Goal: Task Accomplishment & Management: Manage account settings

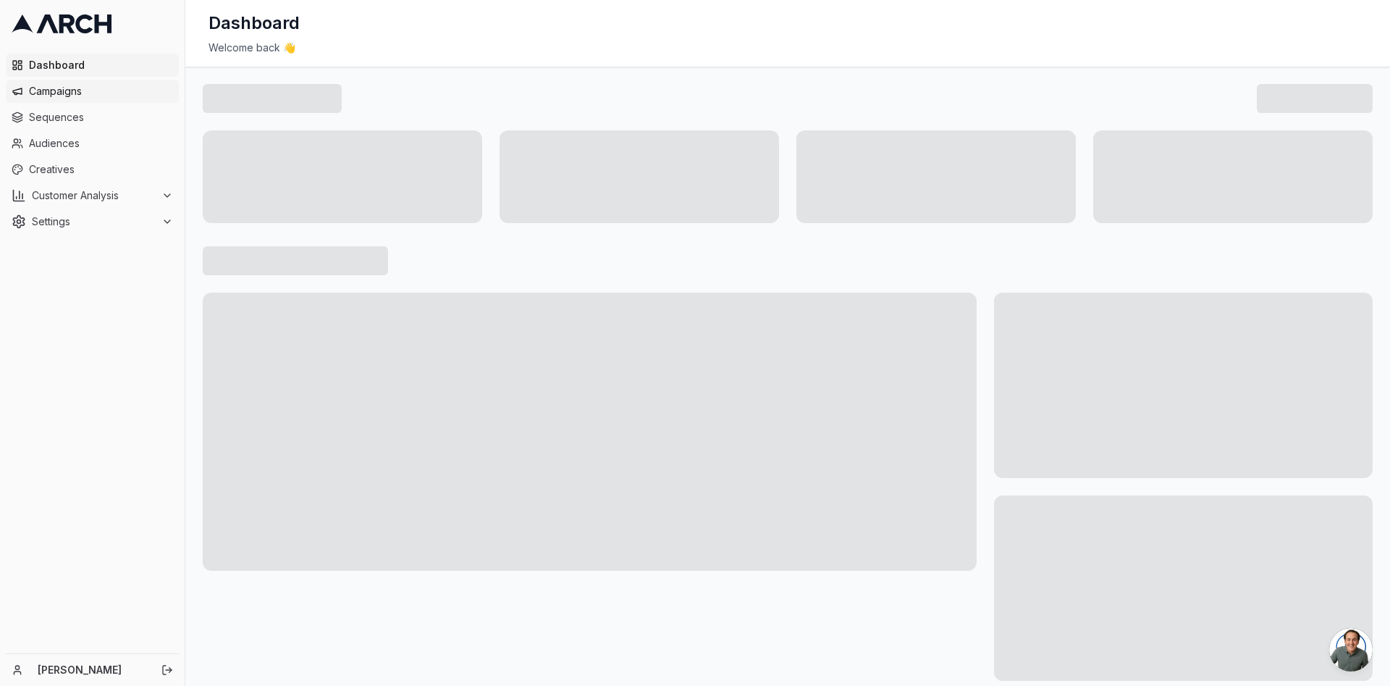
click at [93, 95] on span "Campaigns" at bounding box center [101, 91] width 144 height 14
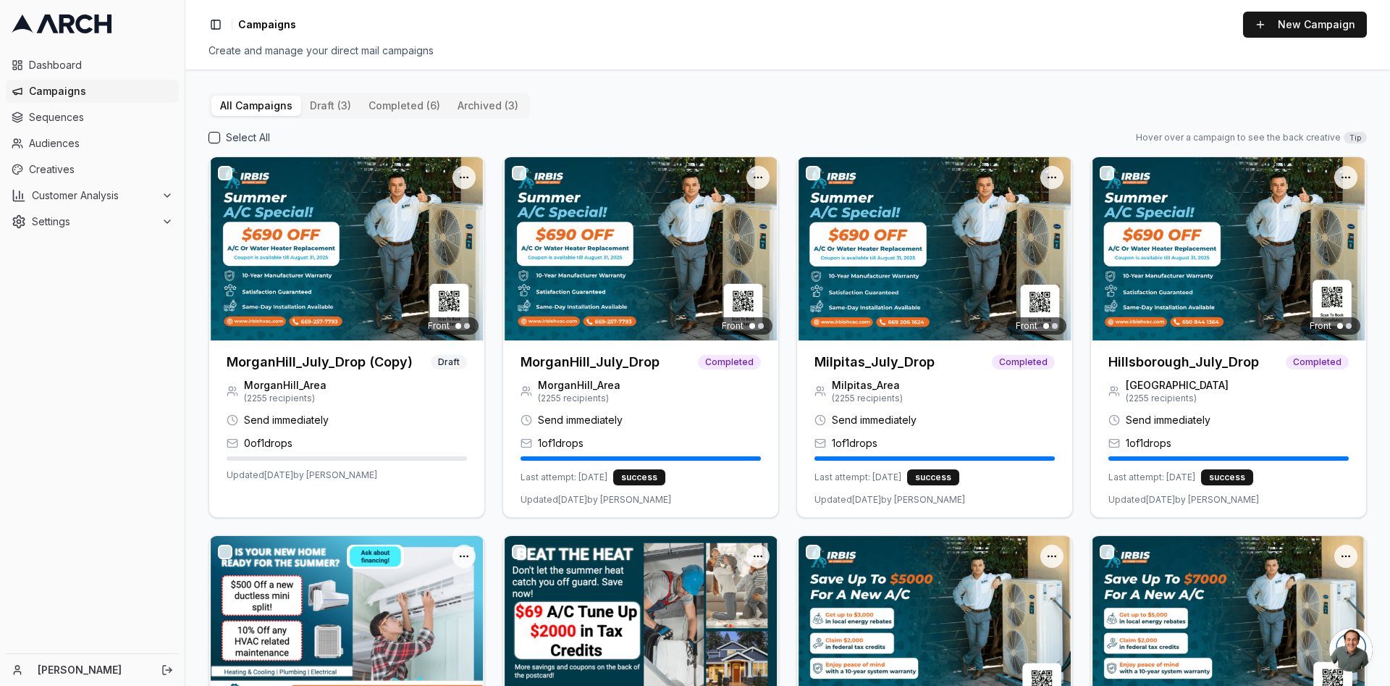
click at [755, 62] on div "Toggle Sidebar Campaigns New Campaign Create and manage your direct mail campai…" at bounding box center [787, 35] width 1205 height 70
click at [797, 72] on div "All Campaigns draft (3) completed (6) archived (3) Select All Hover over a camp…" at bounding box center [787, 378] width 1205 height 616
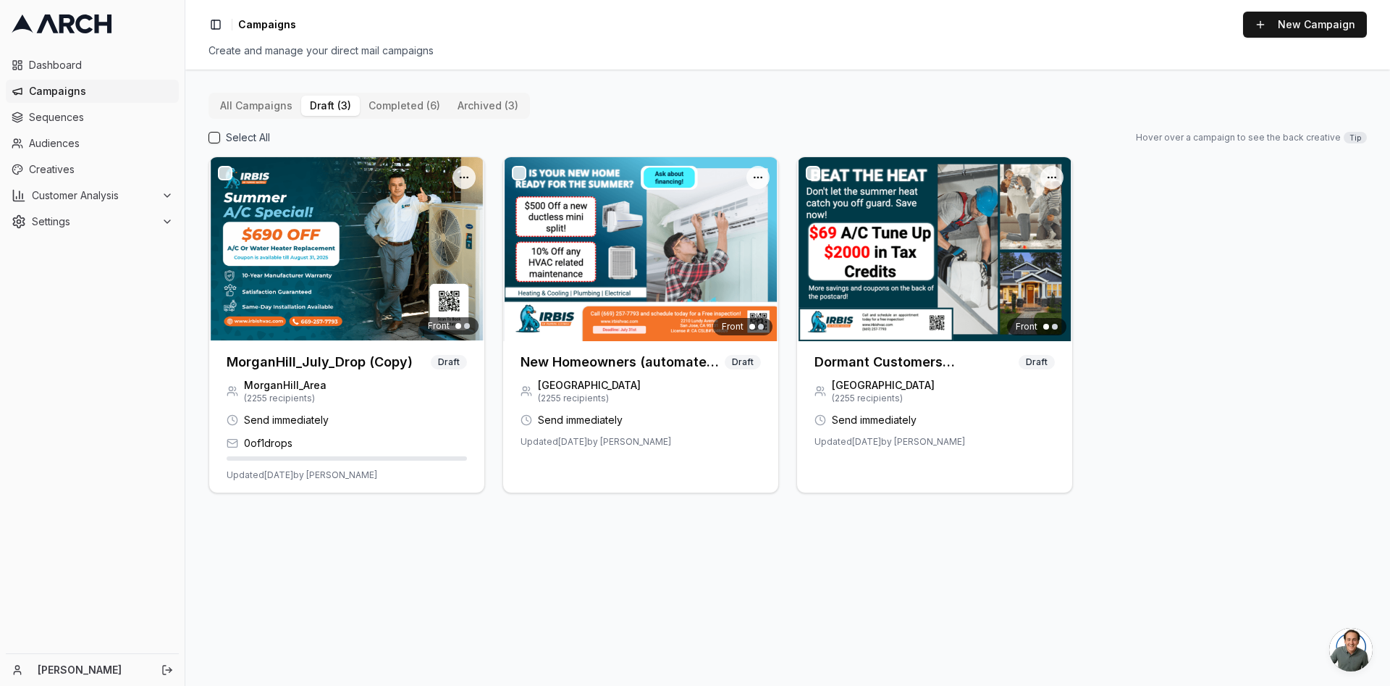
click at [337, 109] on button "draft (3)" at bounding box center [330, 106] width 59 height 20
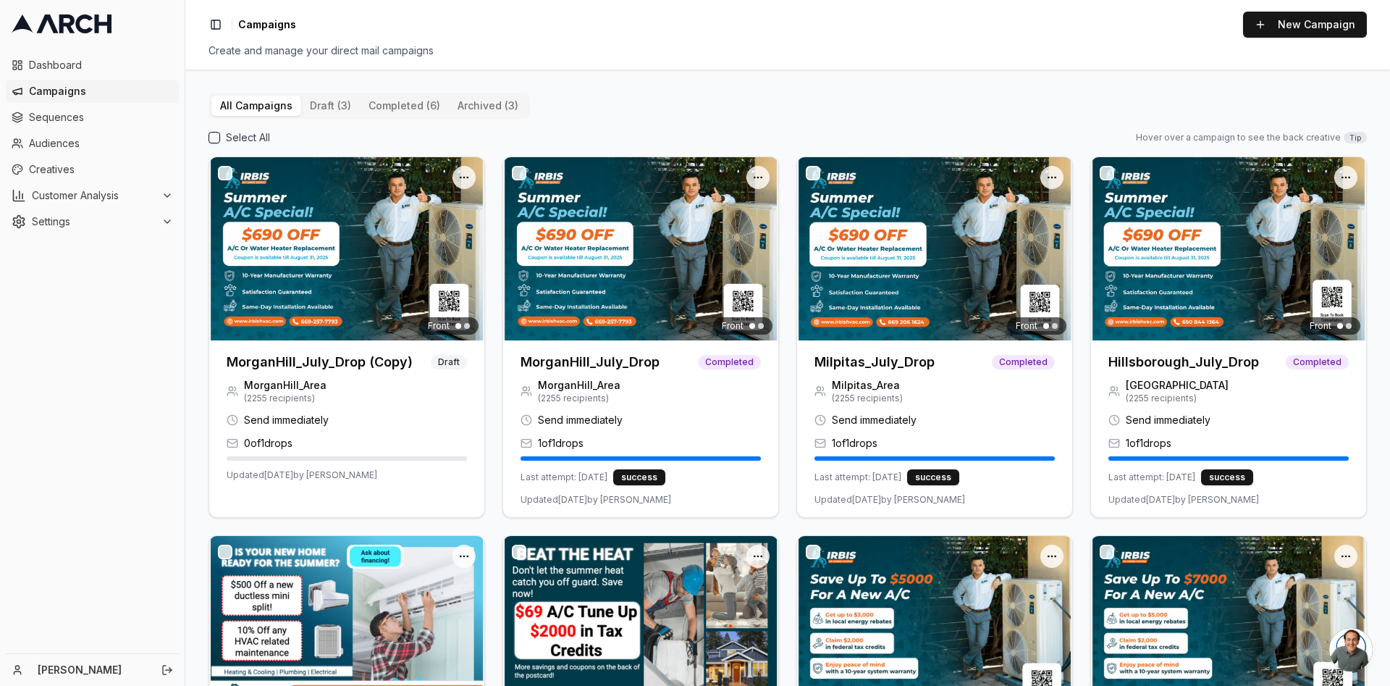
click at [261, 108] on button "All Campaigns" at bounding box center [256, 106] width 90 height 20
click at [424, 114] on button "completed (6)" at bounding box center [404, 106] width 89 height 20
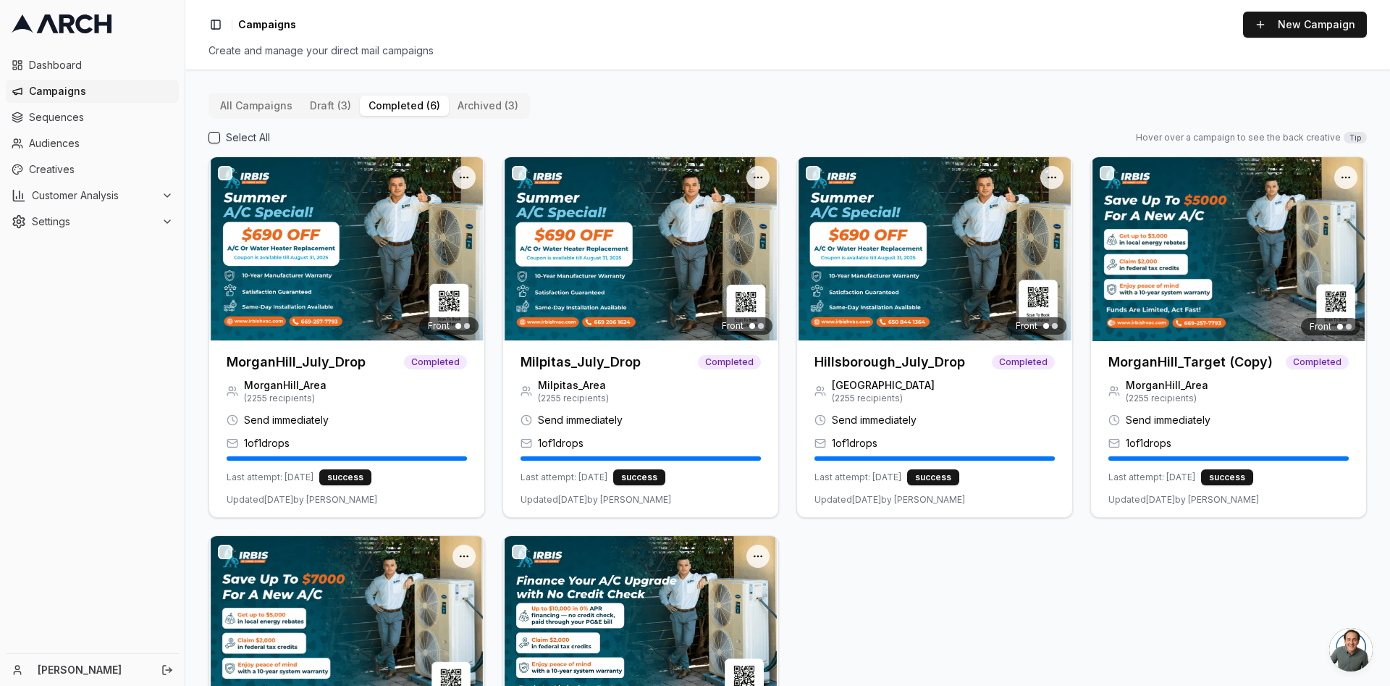
click at [482, 102] on button "archived (3)" at bounding box center [488, 106] width 78 height 20
click at [405, 103] on button "completed (6)" at bounding box center [404, 106] width 89 height 20
drag, startPoint x: 765, startPoint y: 95, endPoint x: 769, endPoint y: 80, distance: 15.1
click at [765, 93] on div "All Campaigns draft (3) completed (6) archived (3) Select All Hover over a camp…" at bounding box center [788, 495] width 1159 height 805
click at [161, 477] on div "Dashboard Campaigns Sequences Audiences Creatives Customer Analysis Settings" at bounding box center [92, 350] width 185 height 605
